Goal: Task Accomplishment & Management: Complete application form

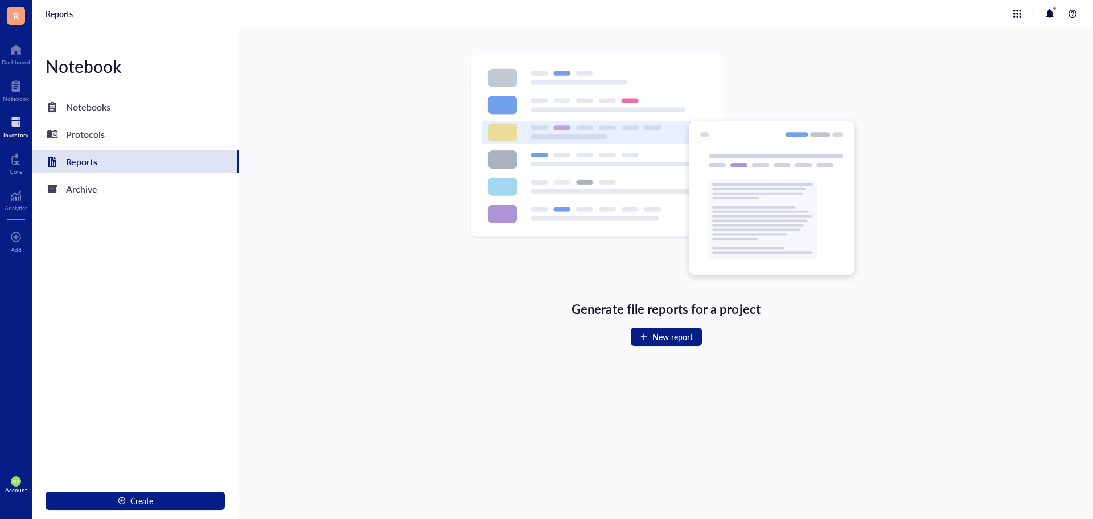
click at [20, 122] on div at bounding box center [15, 122] width 25 height 18
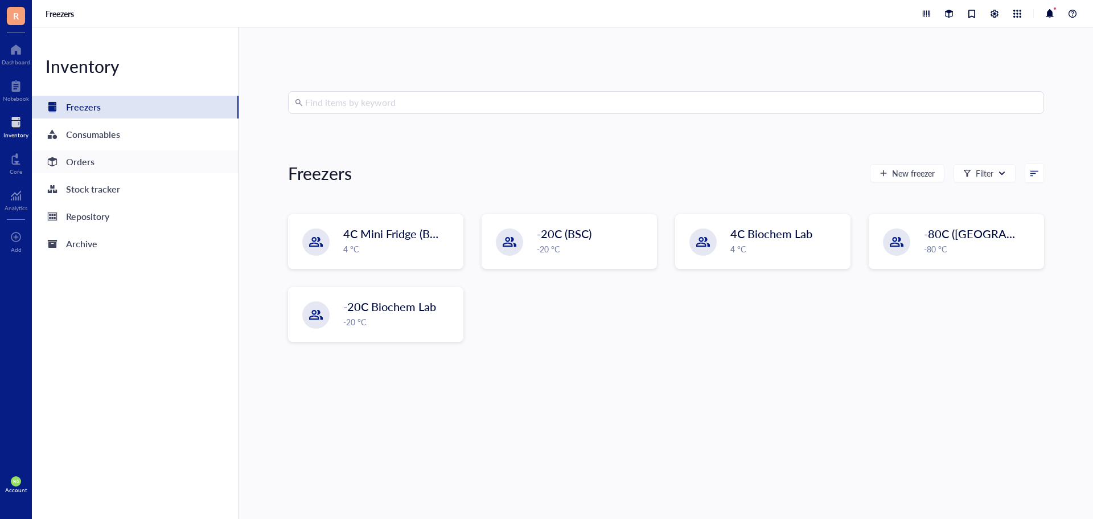
click at [88, 163] on div "Orders" at bounding box center [80, 162] width 28 height 16
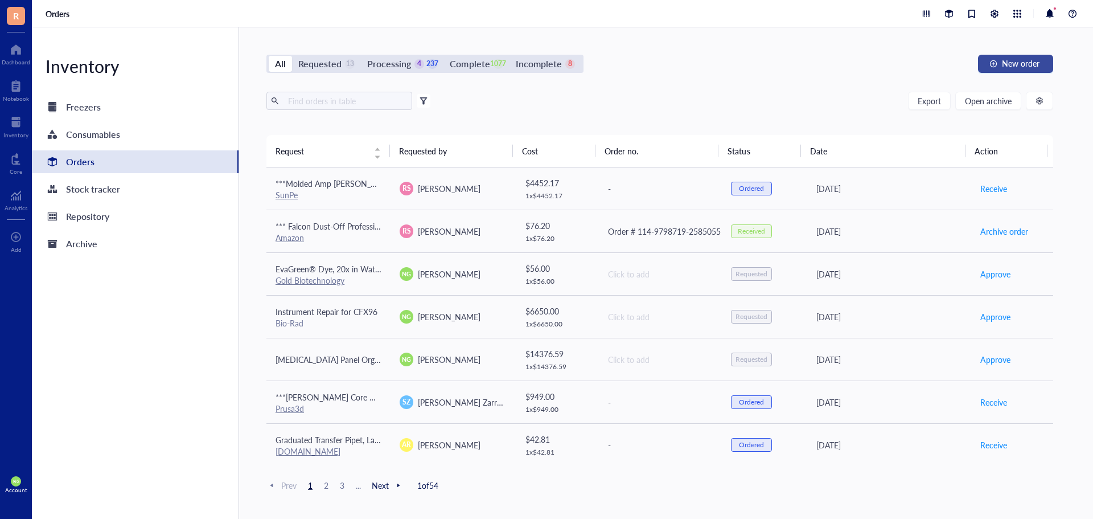
click at [1023, 63] on span "New order" at bounding box center [1021, 63] width 38 height 9
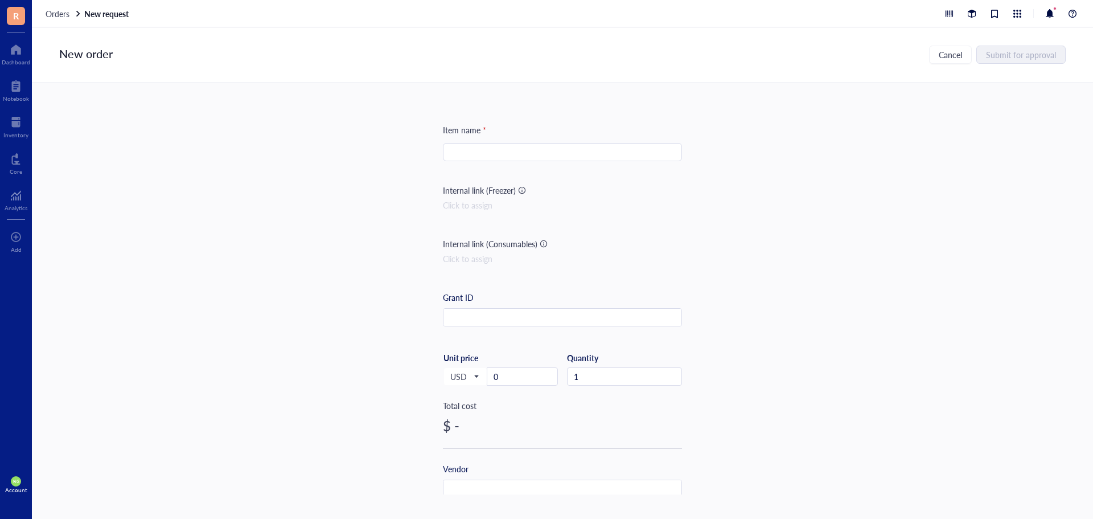
click at [506, 152] on input "search" at bounding box center [563, 152] width 226 height 17
paste input "4 nmole Ultramer Duplex"
type input "4 nmole Ultramer Duplex Oligonucleotides"
click at [509, 371] on input "0" at bounding box center [523, 376] width 70 height 17
click at [519, 382] on input "2" at bounding box center [523, 376] width 70 height 17
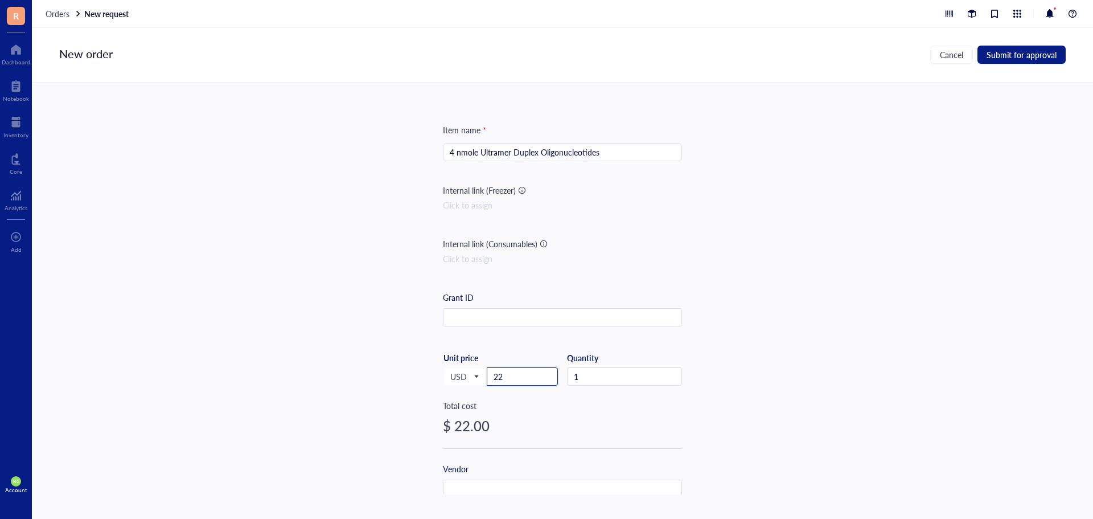
click at [519, 382] on input "22" at bounding box center [523, 376] width 70 height 17
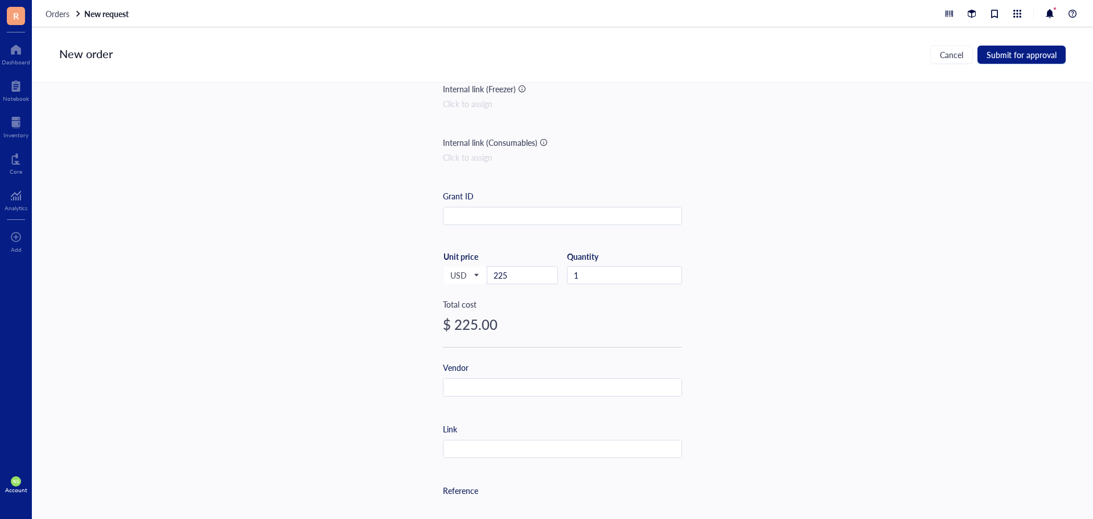
scroll to position [114, 0]
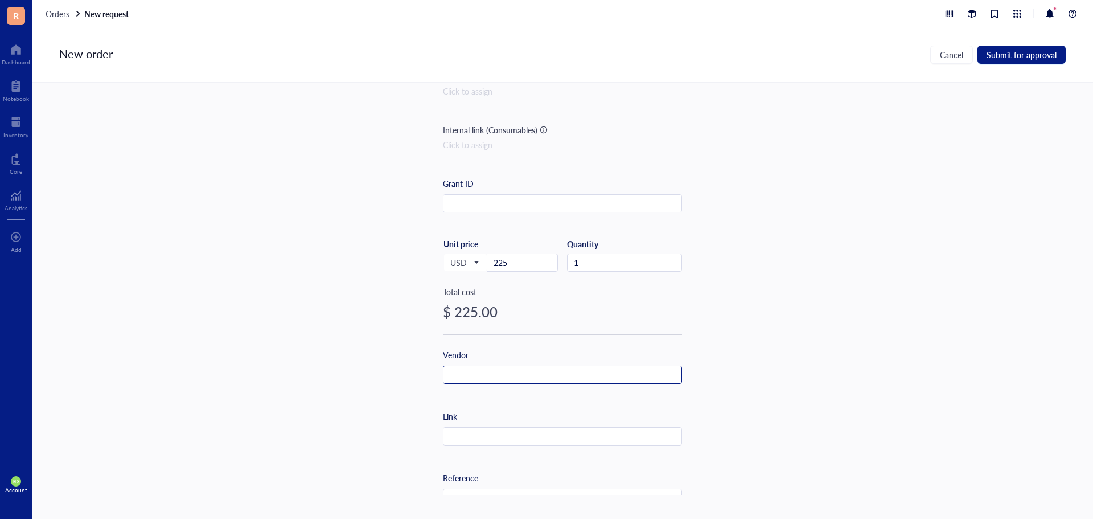
click at [497, 370] on input "text" at bounding box center [563, 375] width 238 height 18
click at [464, 433] on input "text" at bounding box center [563, 437] width 238 height 18
paste input "[URL][DOMAIN_NAME]"
type input "[URL][DOMAIN_NAME]"
drag, startPoint x: 601, startPoint y: 372, endPoint x: 395, endPoint y: 354, distance: 207.5
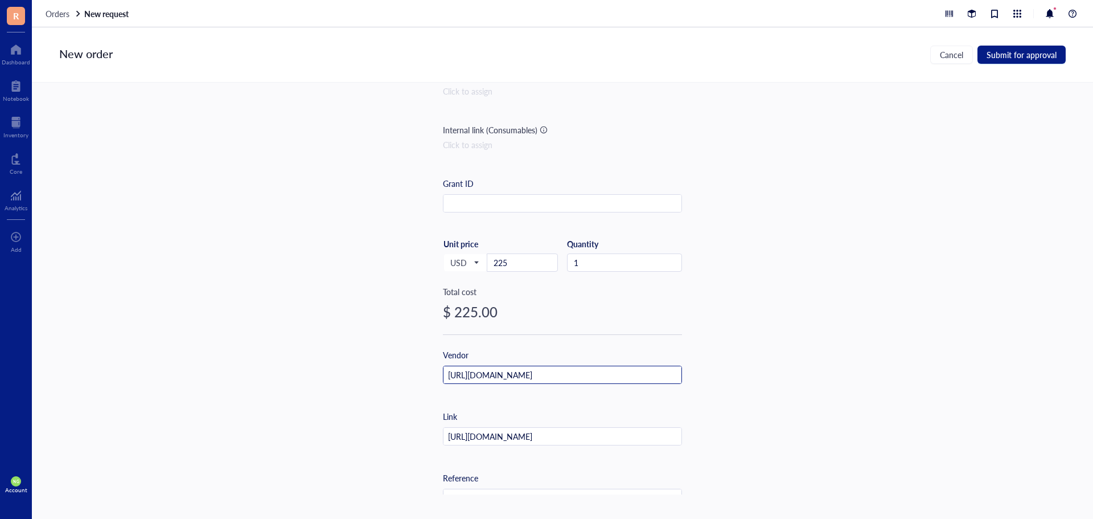
click at [395, 354] on div "Item name * 4 nmole Ultramer Duplex Oligonucleotides Internal link (Freezer) Cl…" at bounding box center [563, 289] width 1062 height 412
click at [457, 380] on input "I" at bounding box center [563, 375] width 238 height 18
click at [454, 367] on input "I" at bounding box center [563, 375] width 238 height 18
click at [450, 374] on input "I" at bounding box center [563, 375] width 238 height 18
click at [449, 376] on input "I" at bounding box center [563, 375] width 238 height 18
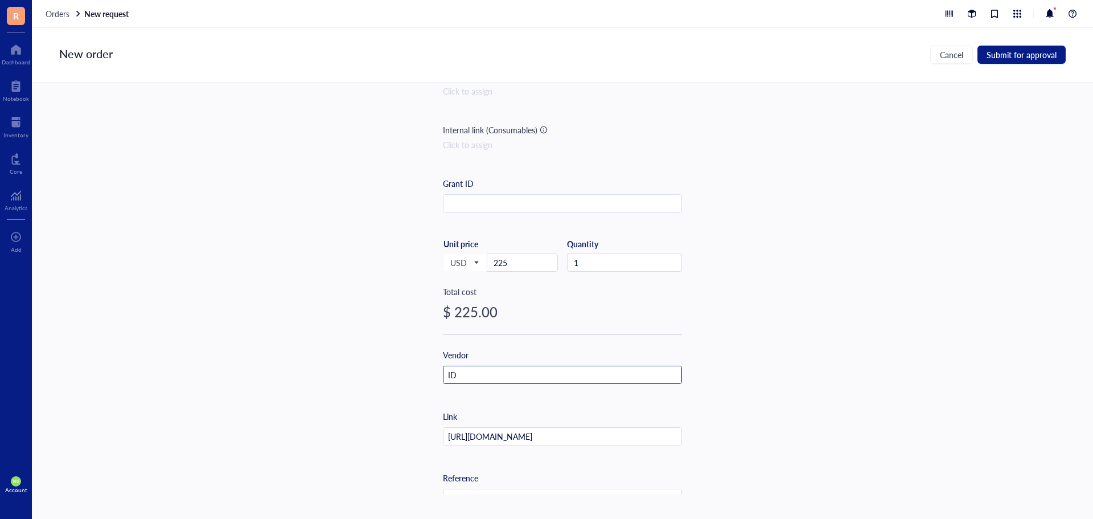
click at [473, 380] on input "ID" at bounding box center [563, 375] width 238 height 18
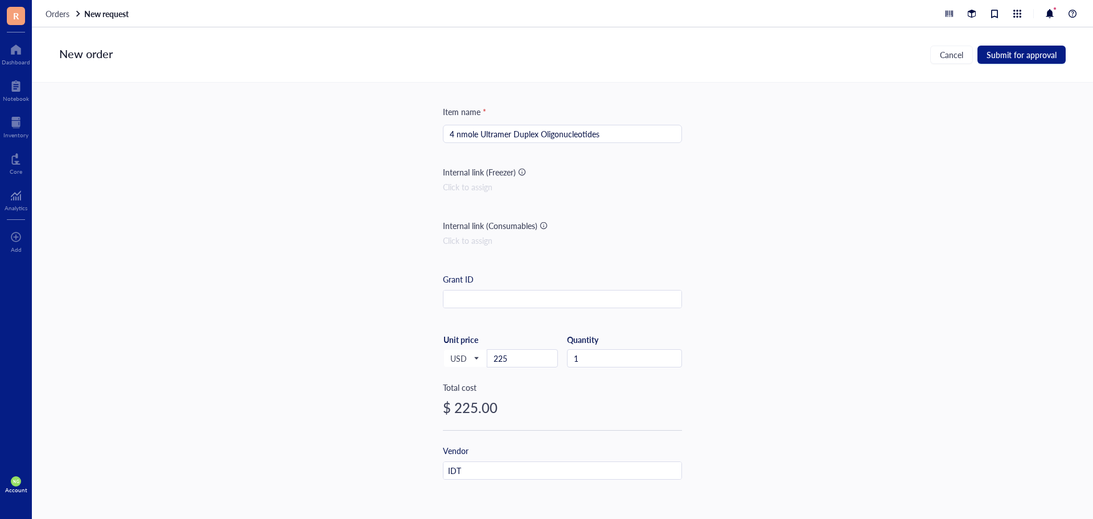
scroll to position [0, 0]
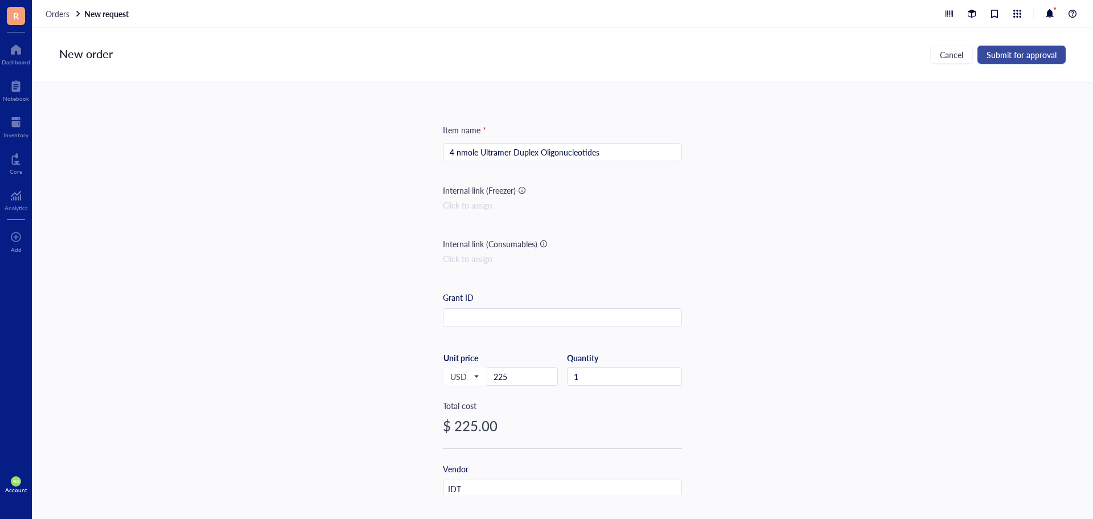
click at [1012, 50] on span "Submit for approval" at bounding box center [1022, 54] width 70 height 9
